Goal: Information Seeking & Learning: Learn about a topic

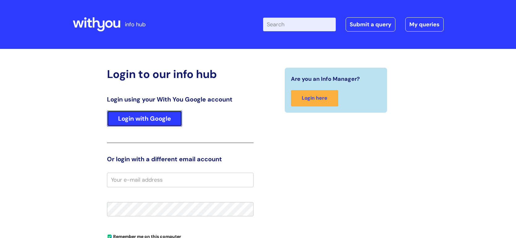
click at [139, 117] on link "Login with Google" at bounding box center [144, 118] width 75 height 16
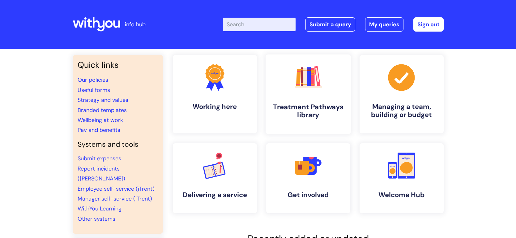
click at [313, 104] on h4 "Treatment Pathways library" at bounding box center [307, 111] width 75 height 17
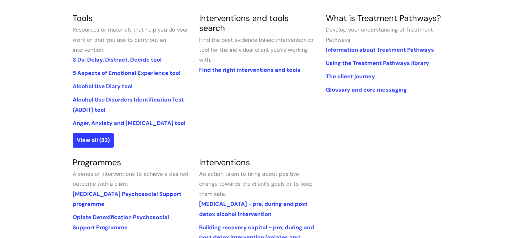
scroll to position [151, 0]
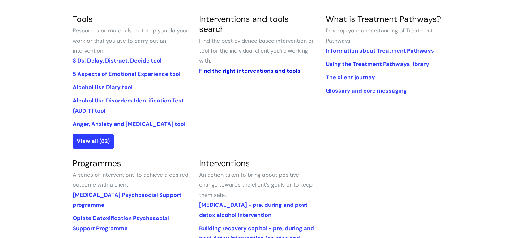
click at [253, 67] on link "Find the right interventions and tools" at bounding box center [249, 70] width 101 height 7
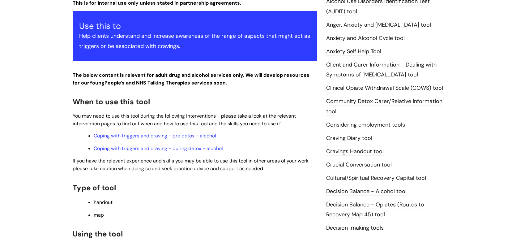
scroll to position [117, 0]
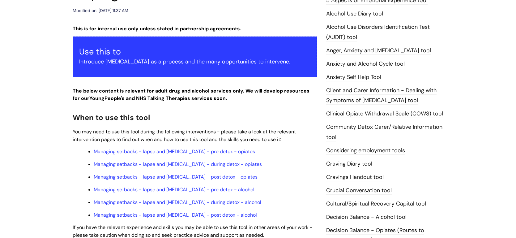
scroll to position [107, 0]
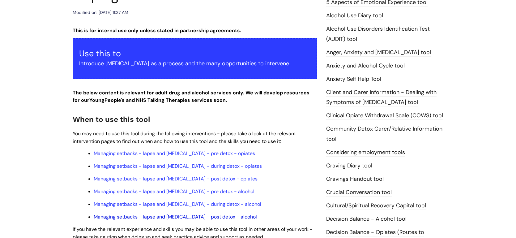
click at [197, 213] on link "Managing setbacks - lapse and relapse - post detox - alcohol" at bounding box center [175, 216] width 163 height 6
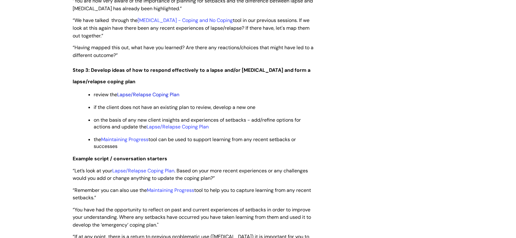
scroll to position [1075, 0]
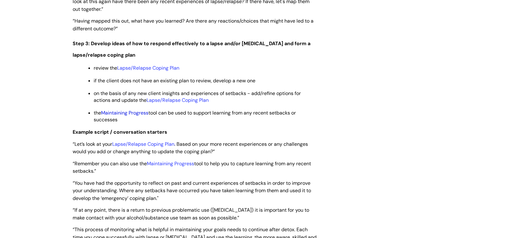
click at [136, 109] on link "Maintaining Progress" at bounding box center [124, 112] width 47 height 6
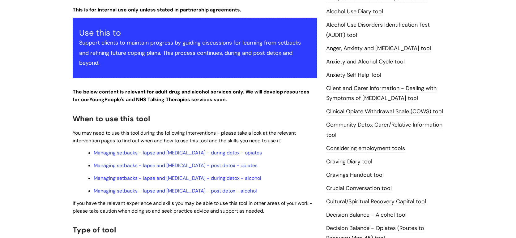
scroll to position [148, 0]
